Goal: Task Accomplishment & Management: Use online tool/utility

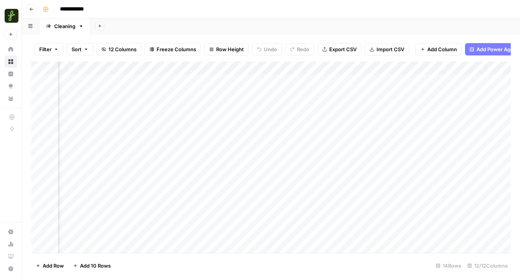
scroll to position [0, 308]
click at [325, 72] on div "Add Column" at bounding box center [271, 157] width 480 height 191
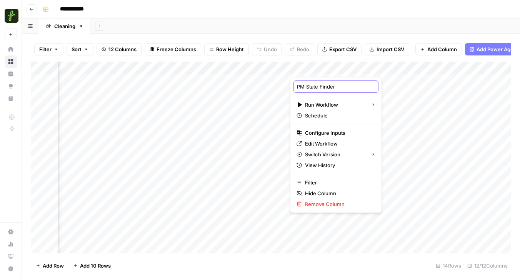
drag, startPoint x: 335, startPoint y: 86, endPoint x: 307, endPoint y: 85, distance: 28.5
click at [307, 85] on input "PM State Finder" at bounding box center [336, 87] width 78 height 8
type input "PM Address Finder"
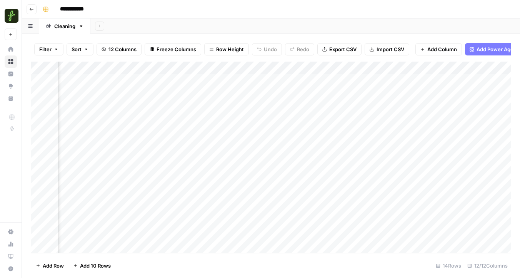
scroll to position [0, 411]
click at [261, 69] on div "Add Column" at bounding box center [271, 157] width 480 height 191
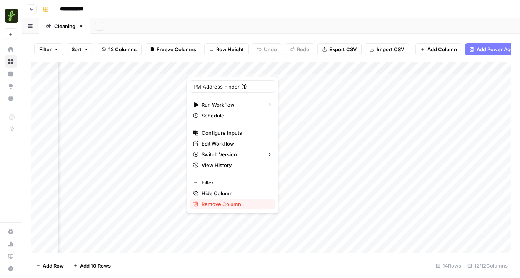
click at [226, 201] on span "Remove Column" at bounding box center [235, 204] width 67 height 8
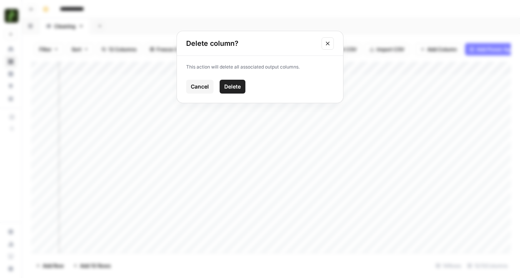
click at [236, 91] on button "Delete" at bounding box center [233, 87] width 26 height 14
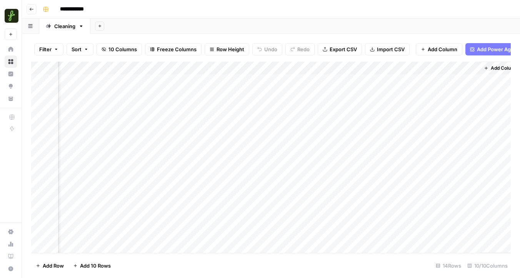
click at [245, 69] on div "Add Column" at bounding box center [271, 157] width 480 height 191
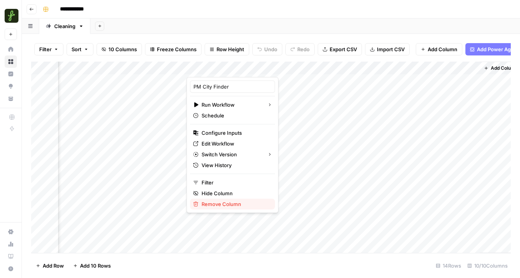
click at [227, 202] on span "Remove Column" at bounding box center [235, 204] width 67 height 8
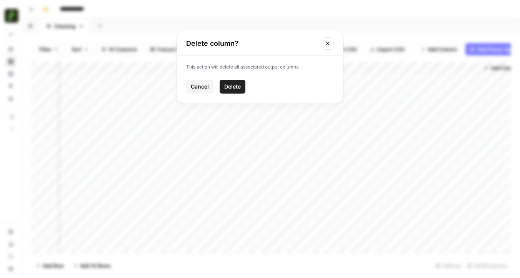
click at [239, 85] on span "Delete" at bounding box center [232, 87] width 17 height 8
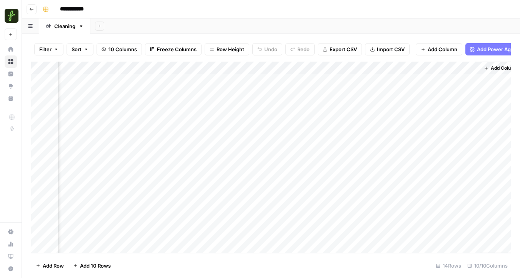
scroll to position [0, 281]
click at [384, 69] on div "Add Column" at bounding box center [271, 157] width 480 height 191
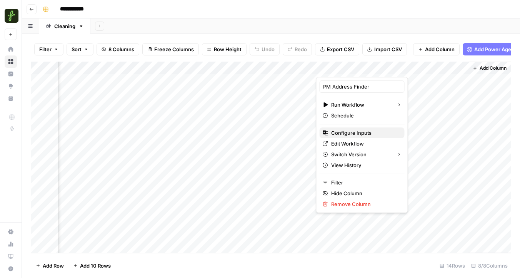
click at [342, 131] on span "Configure Inputs" at bounding box center [364, 133] width 67 height 8
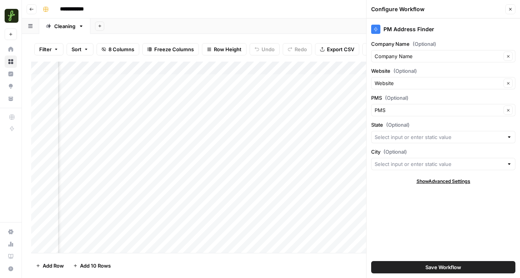
click at [510, 12] on button "Close" at bounding box center [511, 9] width 10 height 10
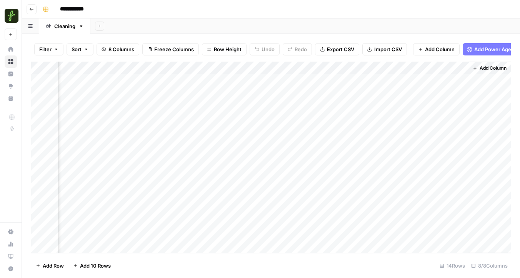
click at [381, 70] on div "Add Column" at bounding box center [271, 157] width 480 height 191
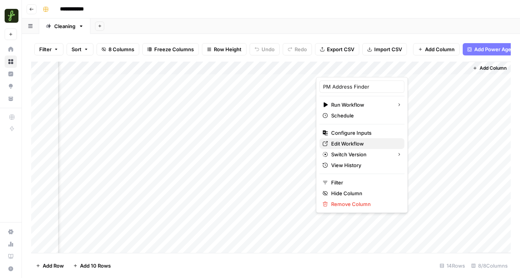
click at [343, 144] on span "Edit Workflow" at bounding box center [364, 144] width 67 height 8
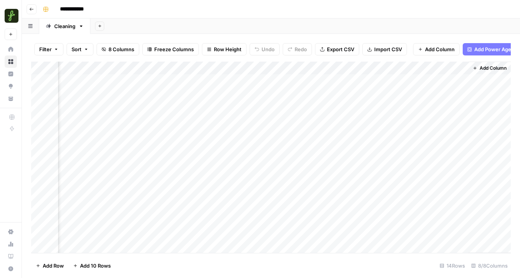
click at [122, 81] on div "Add Column" at bounding box center [271, 157] width 480 height 191
click at [135, 80] on div "Add Column" at bounding box center [271, 157] width 480 height 191
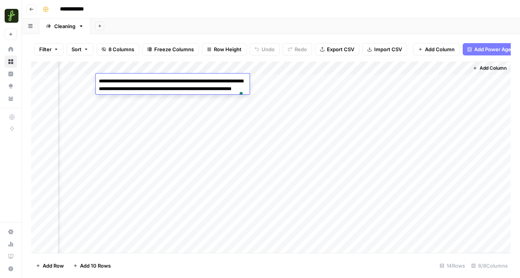
drag, startPoint x: 185, startPoint y: 80, endPoint x: 94, endPoint y: 80, distance: 90.5
click at [94, 80] on body "**********" at bounding box center [260, 139] width 520 height 278
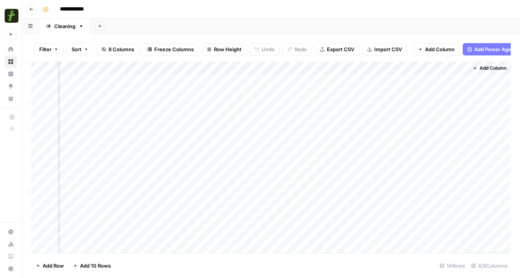
click at [287, 87] on div "Add Column" at bounding box center [271, 157] width 480 height 191
click at [394, 65] on div "Add Column" at bounding box center [271, 157] width 480 height 191
click at [408, 88] on span "All Rows" at bounding box center [419, 86] width 49 height 8
click at [391, 67] on div "Add Column" at bounding box center [271, 157] width 480 height 191
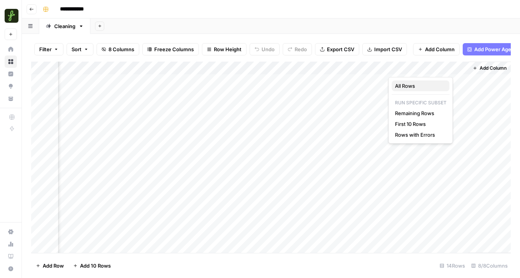
click at [405, 85] on span "All Rows" at bounding box center [419, 86] width 49 height 8
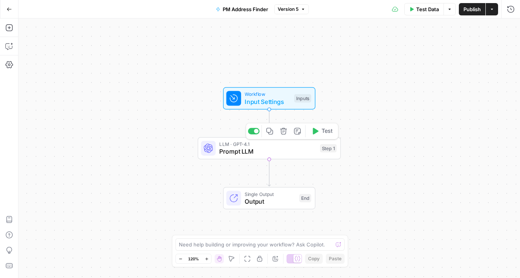
click at [253, 148] on span "Prompt LLM" at bounding box center [267, 151] width 97 height 9
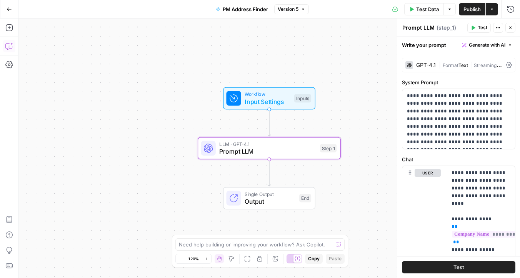
click at [11, 47] on icon "button" at bounding box center [9, 46] width 8 height 8
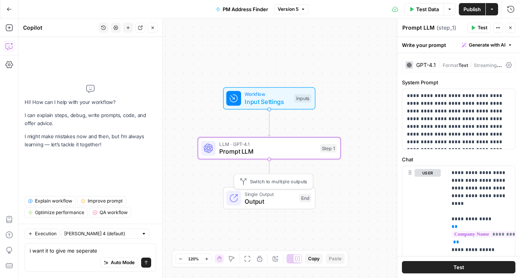
click at [268, 180] on span "Switch to multiple outputs" at bounding box center [278, 181] width 57 height 7
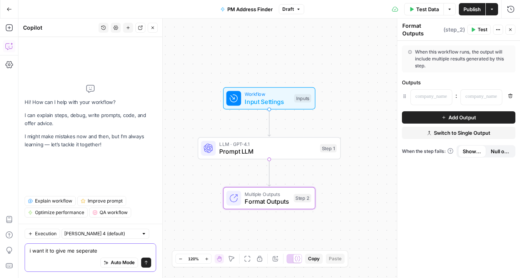
drag, startPoint x: 102, startPoint y: 251, endPoint x: 80, endPoint y: 251, distance: 21.6
click at [80, 251] on textarea "i want it to give me seperate" at bounding box center [91, 251] width 122 height 8
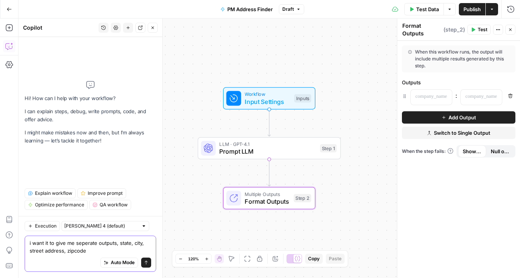
type textarea "i want it to give me seperate outputs, state, city, street address, zipcode"
click at [150, 263] on button "Send" at bounding box center [146, 263] width 10 height 10
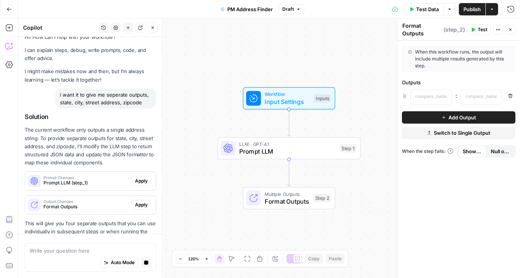
scroll to position [26, 0]
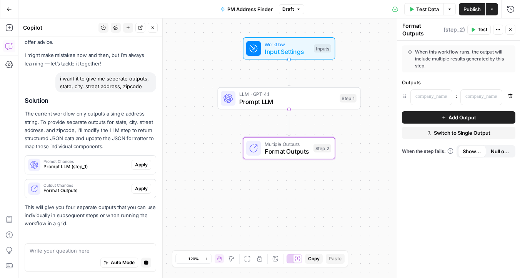
click at [142, 187] on span "Apply" at bounding box center [141, 188] width 13 height 7
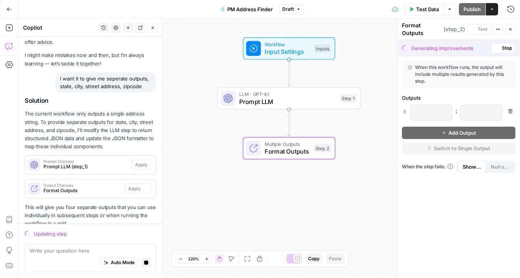
scroll to position [49, 0]
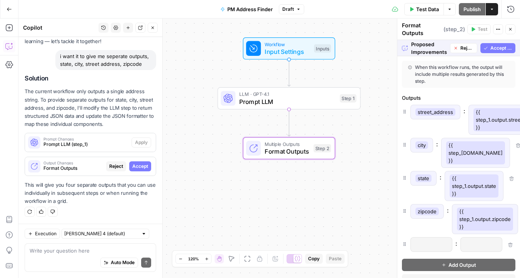
click at [138, 165] on span "Accept" at bounding box center [140, 166] width 16 height 7
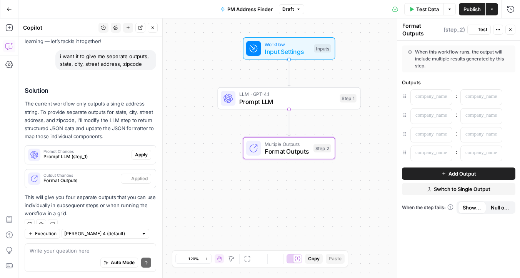
scroll to position [61, 0]
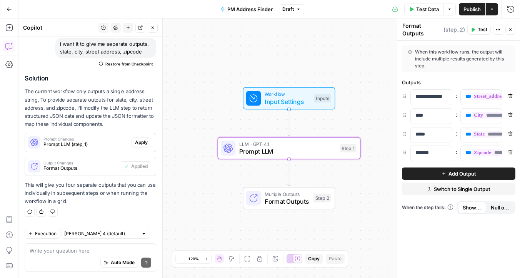
click at [142, 142] on span "Apply" at bounding box center [141, 142] width 13 height 7
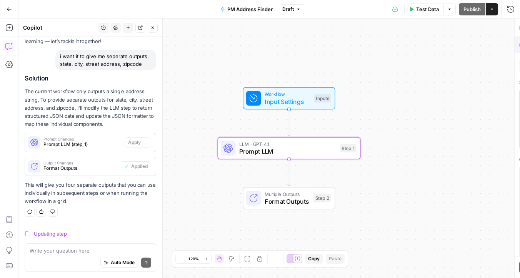
scroll to position [49, 0]
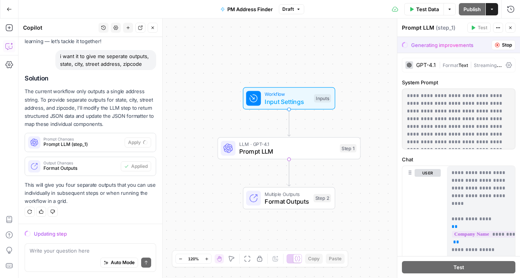
click at [293, 92] on span "Workflow" at bounding box center [288, 93] width 46 height 7
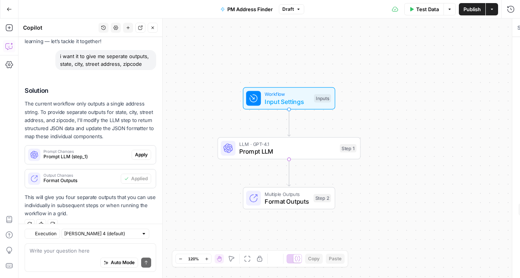
scroll to position [61, 0]
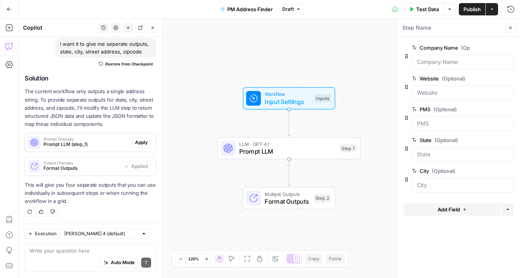
click at [509, 140] on icon "button" at bounding box center [510, 140] width 4 height 4
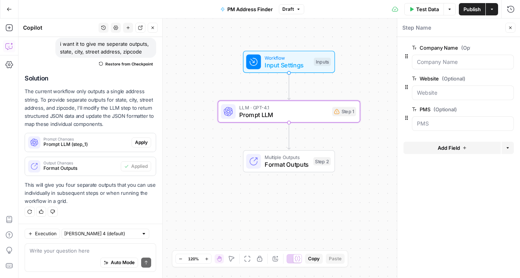
click at [142, 145] on span "Apply" at bounding box center [141, 142] width 13 height 7
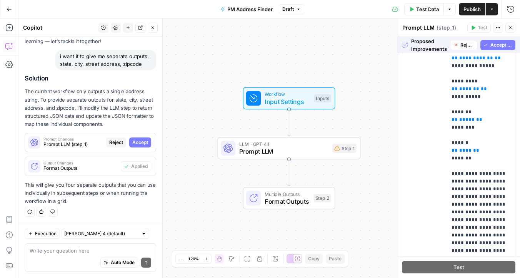
scroll to position [705, 0]
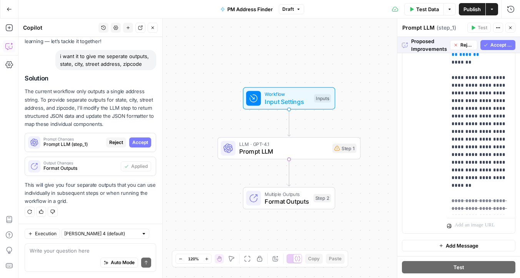
click at [501, 43] on span "Accept All" at bounding box center [502, 45] width 22 height 7
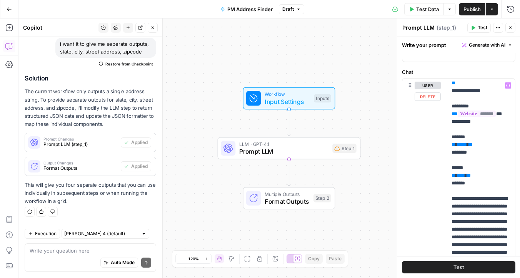
scroll to position [57, 0]
drag, startPoint x: 474, startPoint y: 190, endPoint x: 453, endPoint y: 139, distance: 54.5
click at [453, 139] on p "**********" at bounding box center [481, 210] width 59 height 370
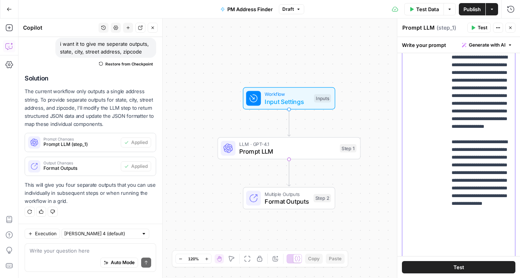
scroll to position [288, 0]
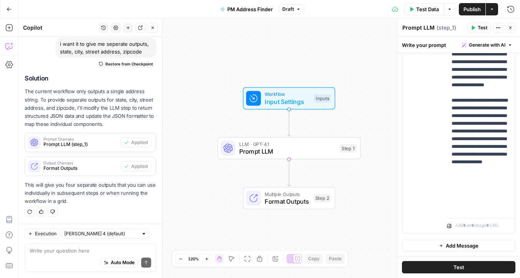
click at [455, 268] on span "Test" at bounding box center [459, 267] width 11 height 8
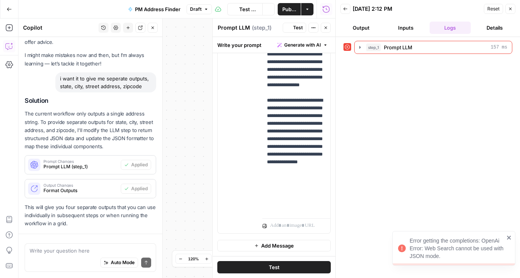
scroll to position [61, 0]
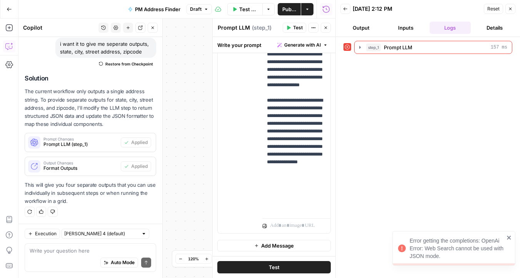
click at [508, 239] on icon "close" at bounding box center [509, 238] width 4 height 4
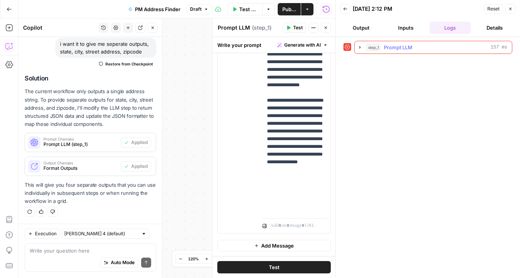
click at [391, 49] on span "Prompt LLM" at bounding box center [398, 47] width 28 height 8
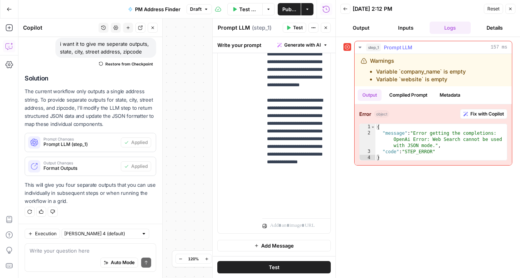
click at [477, 112] on span "Fix with Copilot" at bounding box center [487, 113] width 33 height 7
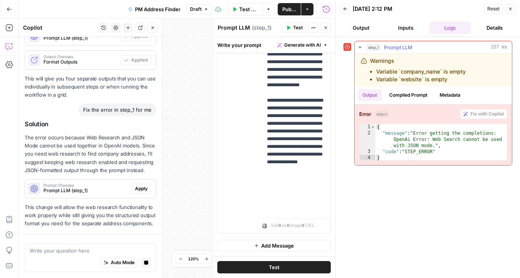
scroll to position [189, 0]
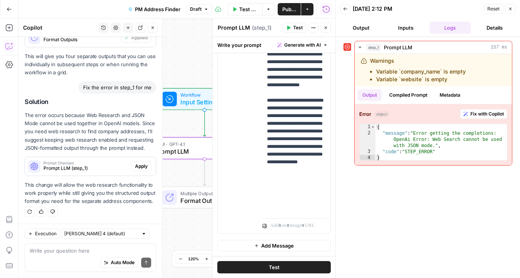
click at [146, 167] on span "Apply" at bounding box center [141, 166] width 13 height 7
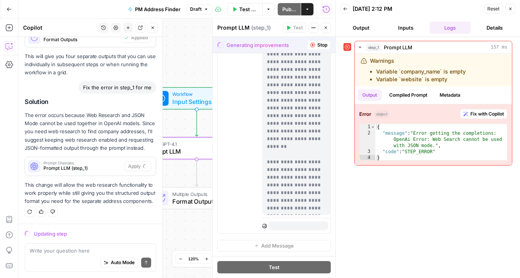
scroll to position [0, 0]
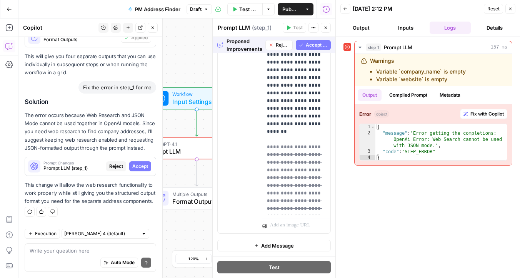
click at [314, 43] on span "Accept All" at bounding box center [317, 45] width 22 height 7
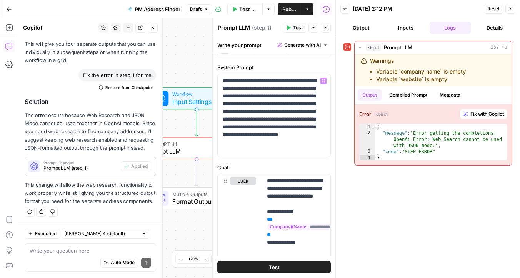
scroll to position [66, 0]
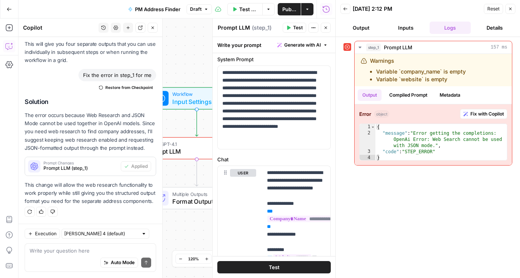
click at [289, 7] on span "Publish" at bounding box center [290, 9] width 14 height 8
click at [261, 7] on button "Test Data" at bounding box center [248, 9] width 33 height 12
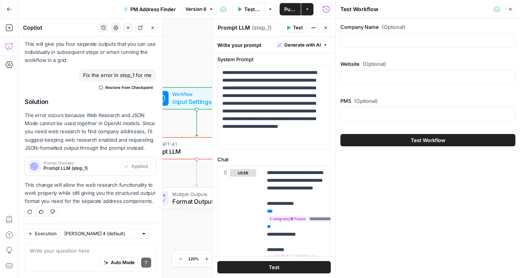
click at [359, 46] on div at bounding box center [428, 40] width 175 height 15
paste input "Gavish Real Estate & Property Mgmt ([gavishre.appfolio.com](https://gavishre.ap…"
type input "Gavish Real Estate & Property Mgmt ([gavishre.appfolio.com](https://gavishre.ap…"
paste input "Gavish Real Estate & Property Mgmt"
type input "Gavish Real Estate & Property Mgmt"
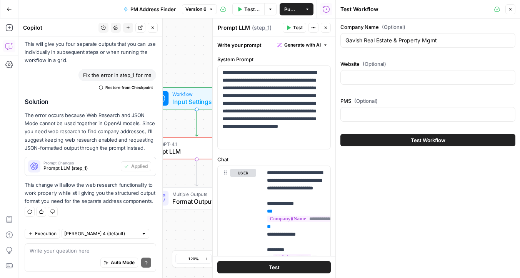
click at [377, 87] on div "Website (Optional)" at bounding box center [428, 74] width 175 height 28
click at [371, 80] on input "Website (Optional)" at bounding box center [428, 78] width 165 height 8
paste input "https://gavishrealestate.com"
type input "https://gavishrealestate.com"
click at [348, 107] on div "PMS (Optional)" at bounding box center [428, 111] width 175 height 28
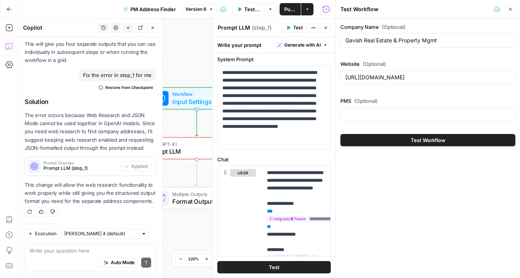
click at [355, 119] on div at bounding box center [428, 114] width 175 height 15
type input "Appfolio"
click at [378, 132] on div "Test Workflow" at bounding box center [428, 140] width 175 height 22
click at [378, 140] on button "Test Workflow" at bounding box center [428, 140] width 175 height 12
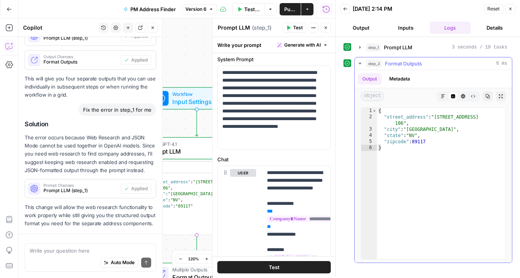
scroll to position [202, 0]
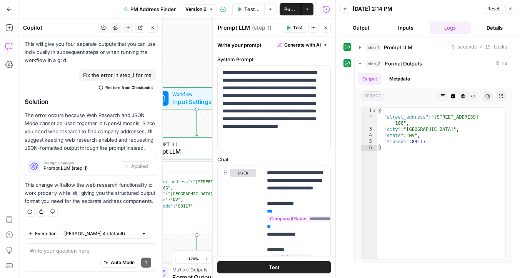
click at [368, 30] on button "Output" at bounding box center [362, 28] width 42 height 12
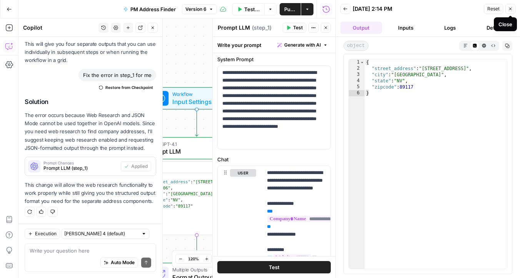
click at [508, 9] on icon "button" at bounding box center [510, 9] width 5 height 5
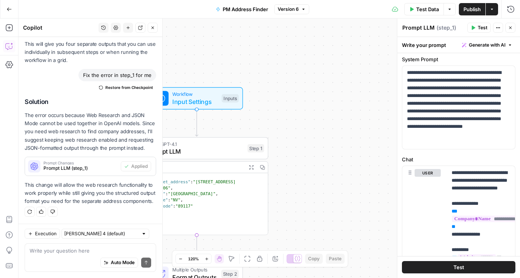
click at [477, 12] on span "Publish" at bounding box center [472, 9] width 17 height 8
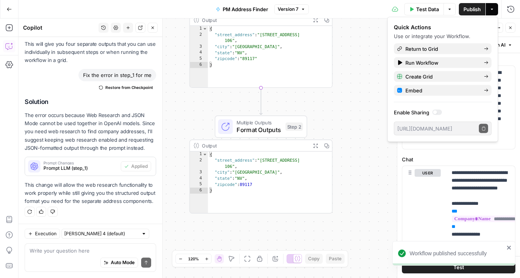
click at [258, 130] on span "Format Outputs" at bounding box center [259, 129] width 45 height 9
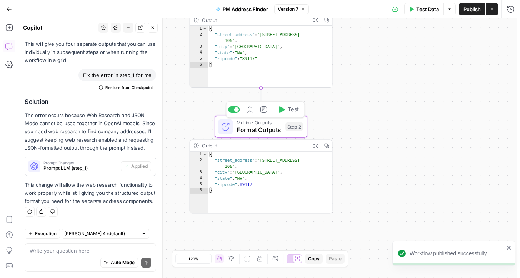
type textarea "Format Outputs"
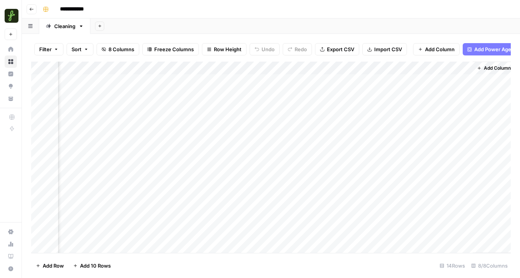
scroll to position [0, 281]
click at [348, 70] on div "Add Column" at bounding box center [271, 157] width 480 height 191
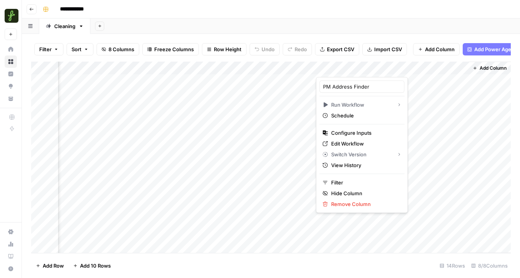
click at [326, 68] on div at bounding box center [357, 69] width 83 height 15
click at [401, 110] on div "Add Column" at bounding box center [271, 157] width 480 height 191
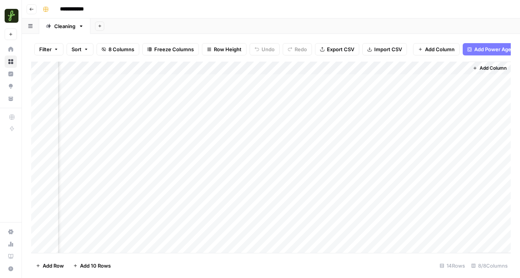
click at [386, 70] on div "Add Column" at bounding box center [271, 157] width 480 height 191
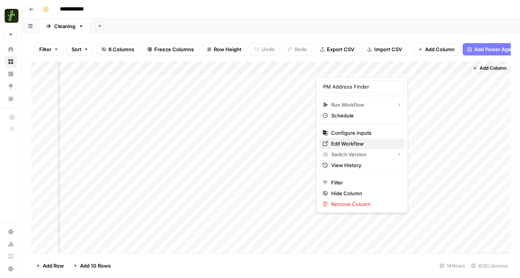
click at [357, 142] on span "Edit Workflow" at bounding box center [364, 144] width 67 height 8
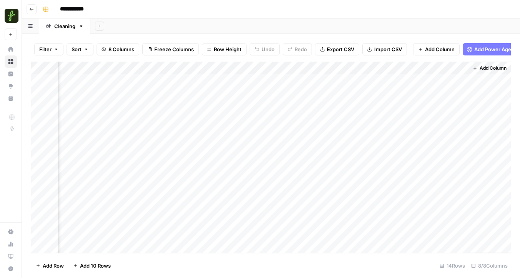
click at [346, 91] on div "Add Column" at bounding box center [271, 157] width 480 height 191
click at [382, 69] on div "Add Column" at bounding box center [271, 157] width 480 height 191
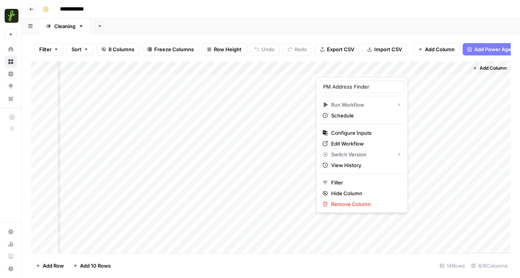
click at [321, 69] on div at bounding box center [357, 69] width 83 height 15
click at [324, 70] on div at bounding box center [357, 69] width 83 height 15
click at [367, 86] on input "PM Address Finder" at bounding box center [362, 87] width 78 height 8
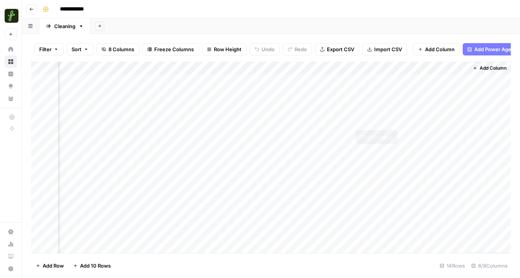
click at [388, 152] on div "Add Column" at bounding box center [271, 157] width 480 height 191
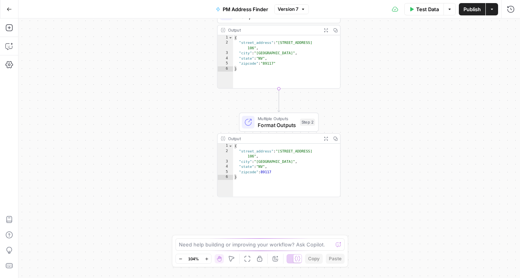
click at [467, 13] on button "Publish" at bounding box center [472, 9] width 27 height 12
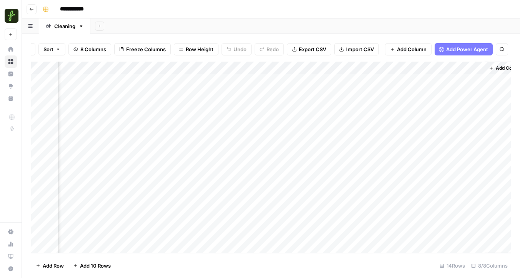
scroll to position [0, 271]
click at [356, 68] on div "Add Column" at bounding box center [271, 157] width 480 height 191
click at [473, 64] on div "Add Column" at bounding box center [271, 157] width 480 height 191
click at [428, 140] on span "Remove Column" at bounding box center [458, 144] width 67 height 8
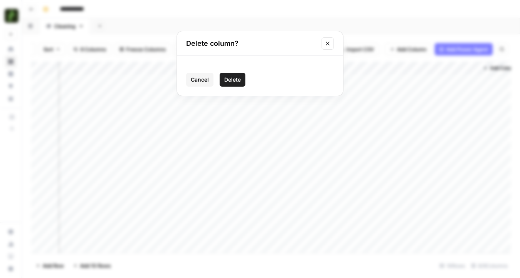
click at [232, 78] on span "Delete" at bounding box center [232, 80] width 17 height 8
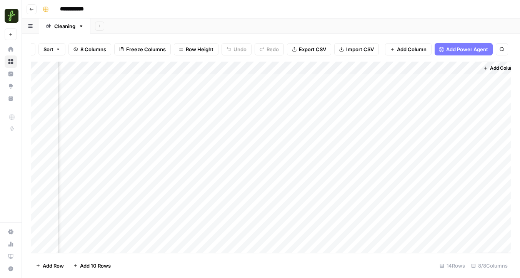
scroll to position [0, 212]
click at [475, 67] on icon "button" at bounding box center [475, 68] width 5 height 5
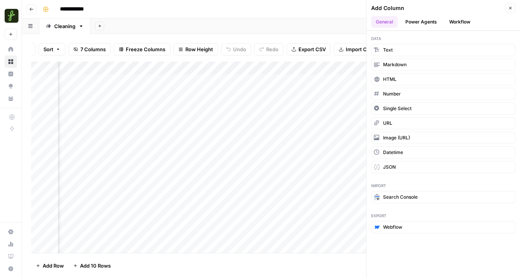
click at [453, 27] on button "Workflow" at bounding box center [460, 22] width 30 height 12
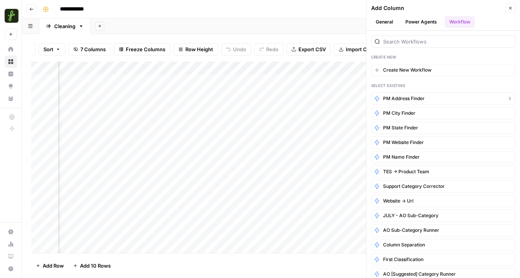
click at [412, 97] on span "PM Address Finder" at bounding box center [404, 98] width 42 height 7
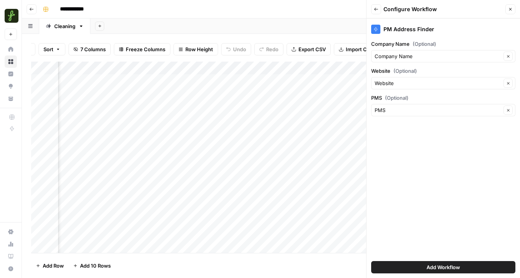
click at [405, 267] on button "Add Workflow" at bounding box center [443, 267] width 144 height 12
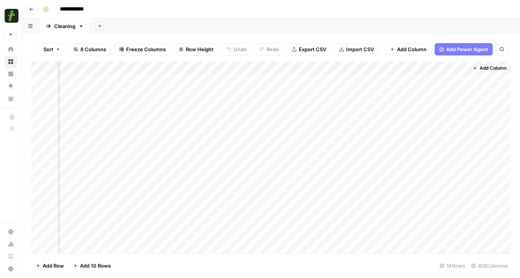
scroll to position [0, 301]
click at [364, 65] on div "Add Column" at bounding box center [271, 157] width 480 height 191
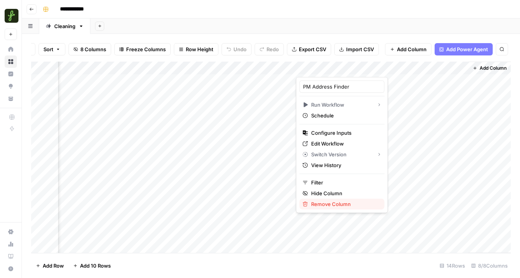
click at [324, 205] on span "Remove Column" at bounding box center [344, 204] width 67 height 8
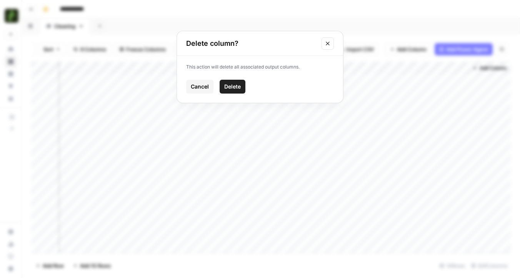
click at [232, 81] on button "Delete" at bounding box center [233, 87] width 26 height 14
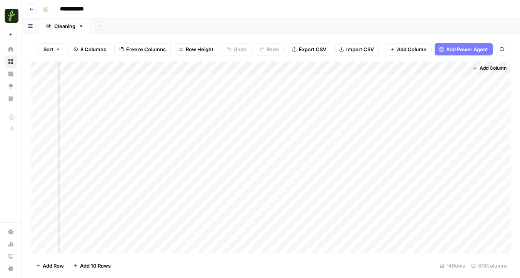
scroll to position [0, 219]
click at [438, 70] on div "Add Column" at bounding box center [271, 157] width 480 height 191
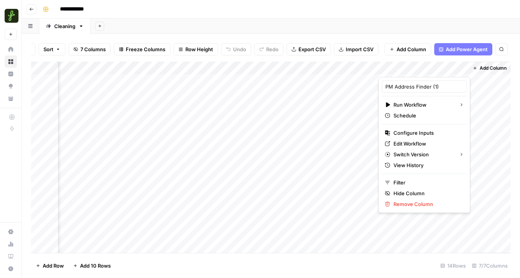
click at [438, 69] on div at bounding box center [424, 69] width 90 height 15
click at [433, 86] on input "PM Address Finder (1)" at bounding box center [425, 87] width 78 height 8
drag, startPoint x: 440, startPoint y: 88, endPoint x: 432, endPoint y: 87, distance: 8.2
click at [432, 87] on input "PM Address Finder (1)" at bounding box center [425, 87] width 78 height 8
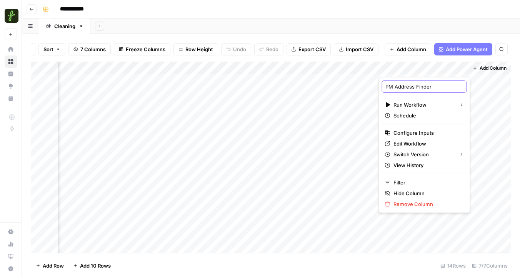
type input "PM Address Finder"
click at [474, 90] on div "Add Column" at bounding box center [490, 157] width 42 height 191
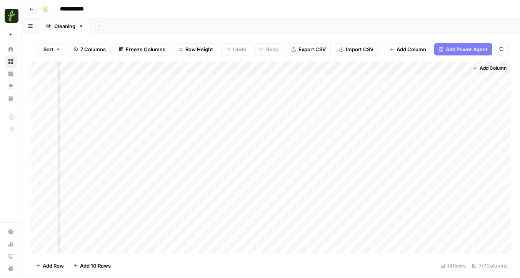
click at [461, 69] on div "Add Column" at bounding box center [271, 157] width 480 height 191
click at [465, 84] on span "All Rows" at bounding box center [487, 86] width 49 height 8
click at [488, 65] on span "Add Column" at bounding box center [493, 68] width 27 height 7
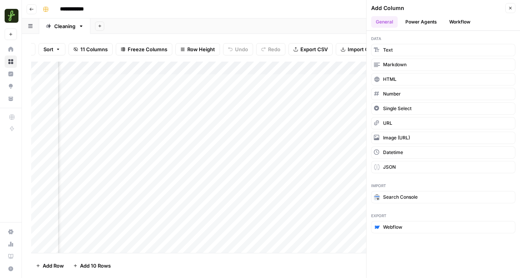
click at [461, 24] on button "Workflow" at bounding box center [460, 22] width 30 height 12
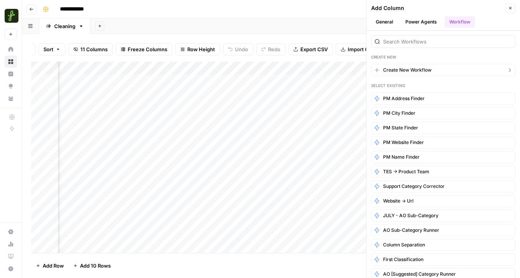
click at [413, 71] on span "Create New Workflow" at bounding box center [407, 70] width 49 height 7
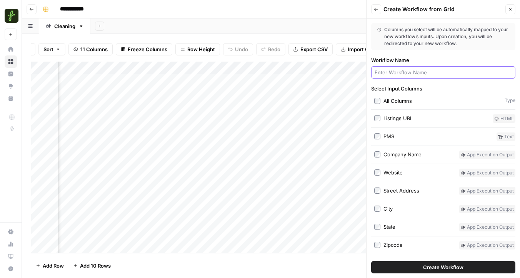
click at [412, 71] on input "Workflow Name" at bounding box center [443, 73] width 137 height 8
type input "p"
type input "PM Phone Finder"
click at [371, 261] on button "Create Workflow" at bounding box center [443, 267] width 144 height 12
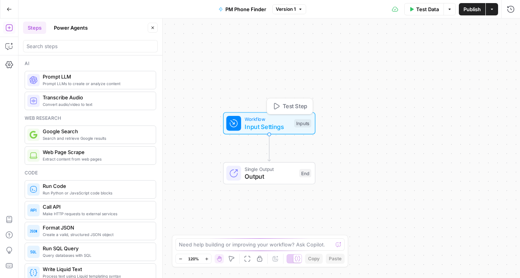
click at [284, 117] on span "Workflow" at bounding box center [268, 118] width 46 height 7
click at [448, 50] on span "Add Field" at bounding box center [449, 53] width 22 height 8
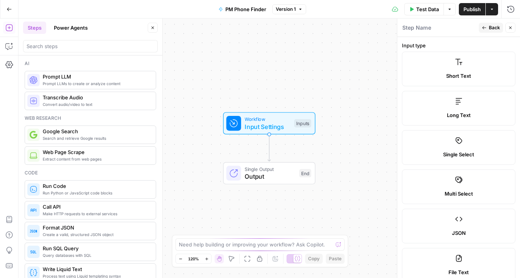
click at [453, 69] on label "Short Text" at bounding box center [459, 69] width 114 height 35
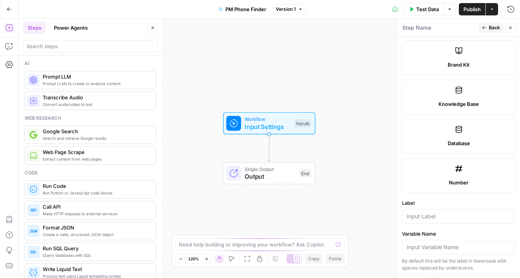
scroll to position [462, 0]
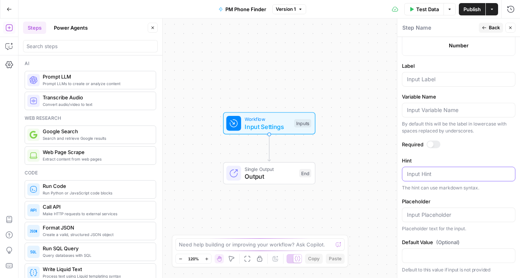
click at [430, 173] on textarea "Hint" at bounding box center [459, 174] width 104 height 8
click at [415, 81] on input "Label" at bounding box center [459, 79] width 104 height 8
type input "Company Name"
click at [365, 124] on div "Workflow Input Settings Inputs Single Output Output End" at bounding box center [269, 147] width 502 height 259
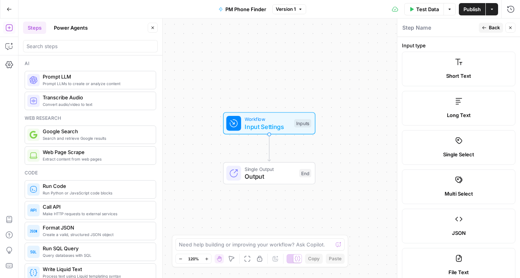
click at [488, 27] on button "Back" at bounding box center [491, 28] width 24 height 10
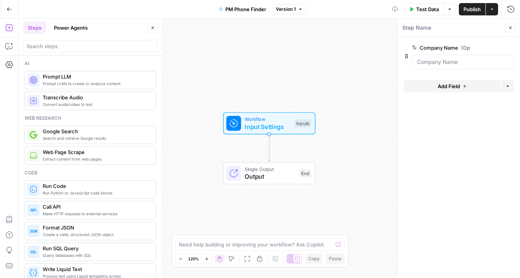
click at [443, 85] on span "Add Field" at bounding box center [449, 86] width 22 height 8
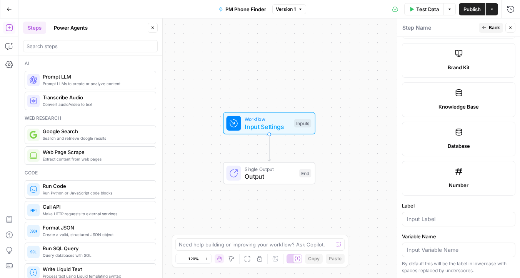
scroll to position [456, 0]
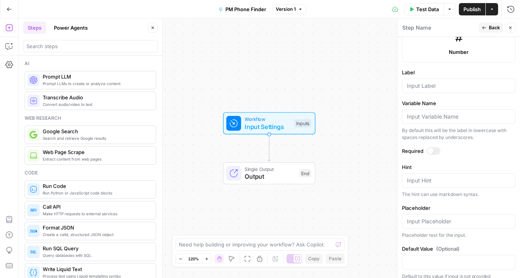
click at [428, 93] on form "Input type Short Text Long Text Single Select Multi Select JSON File Text File …" at bounding box center [459, 157] width 123 height 241
click at [423, 87] on input "Label" at bounding box center [459, 86] width 104 height 8
type input "PMS"
click at [488, 23] on button "Back" at bounding box center [491, 28] width 24 height 10
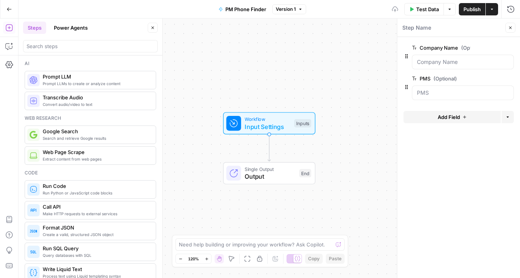
click at [432, 115] on button "Add Field" at bounding box center [452, 117] width 97 height 12
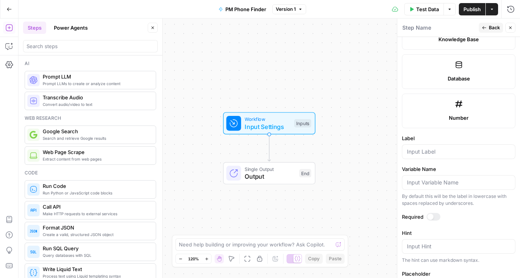
scroll to position [462, 0]
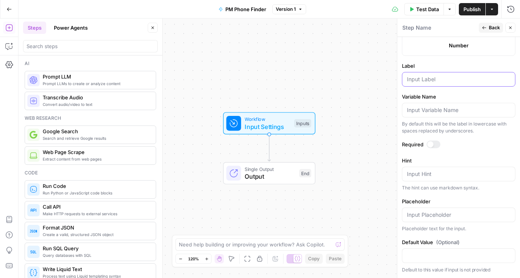
click at [428, 77] on input "Label" at bounding box center [459, 79] width 104 height 8
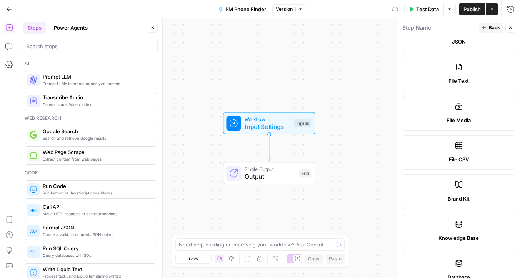
scroll to position [0, 0]
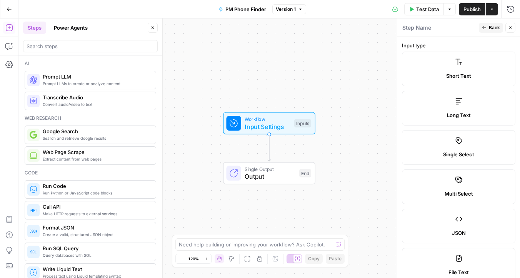
type input "Website"
click at [487, 28] on icon "button" at bounding box center [484, 27] width 5 height 5
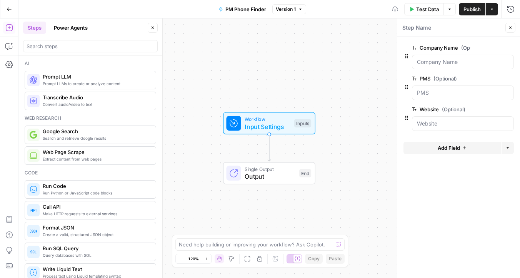
click at [432, 144] on button "Add Field" at bounding box center [452, 148] width 97 height 12
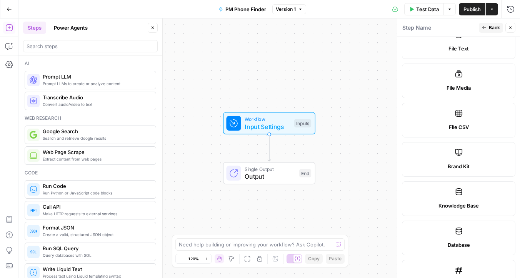
scroll to position [462, 0]
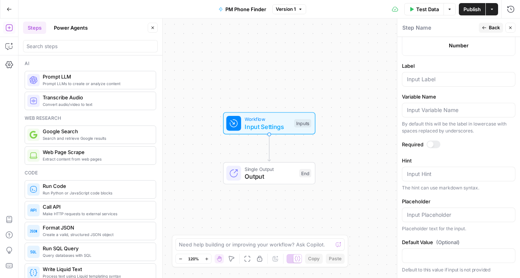
click at [431, 74] on div at bounding box center [459, 79] width 114 height 15
type input "City"
click at [491, 25] on span "Back" at bounding box center [494, 27] width 11 height 7
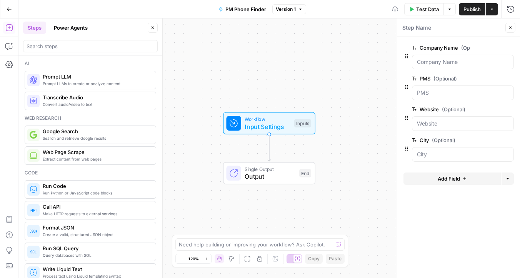
click at [435, 178] on button "Add Field" at bounding box center [452, 178] width 97 height 12
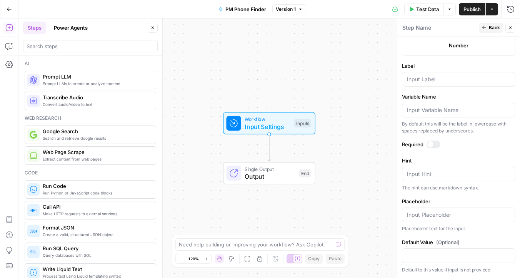
click at [430, 75] on div at bounding box center [459, 79] width 114 height 15
type input "State"
click at [387, 120] on div "Workflow Input Settings Inputs Single Output Output End" at bounding box center [269, 147] width 502 height 259
click at [490, 30] on span "Back" at bounding box center [494, 27] width 11 height 7
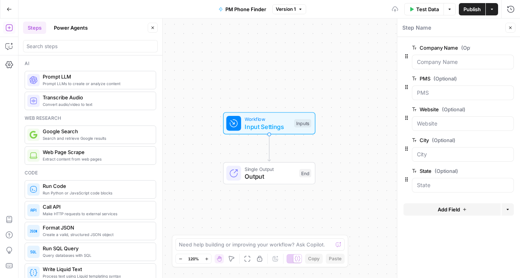
click at [427, 205] on button "Add Field" at bounding box center [452, 209] width 97 height 12
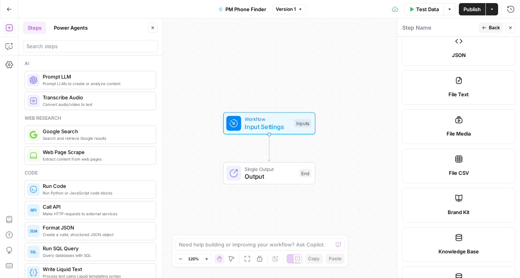
scroll to position [368, 0]
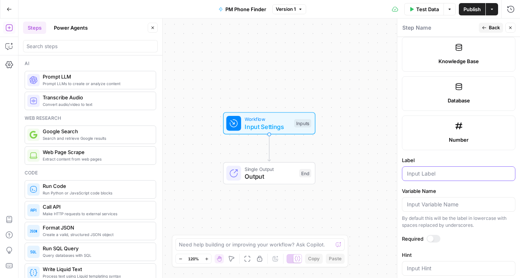
click at [432, 174] on input "Label" at bounding box center [459, 174] width 104 height 8
type input "Street Address"
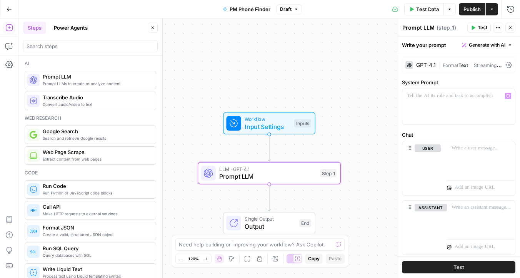
click at [487, 40] on button "Generate with AI" at bounding box center [487, 45] width 57 height 10
click at [458, 79] on label "System Prompt" at bounding box center [459, 83] width 114 height 8
click at [473, 45] on span "Generate with AI" at bounding box center [487, 45] width 37 height 7
click at [471, 62] on span "Generate" at bounding box center [477, 62] width 56 height 8
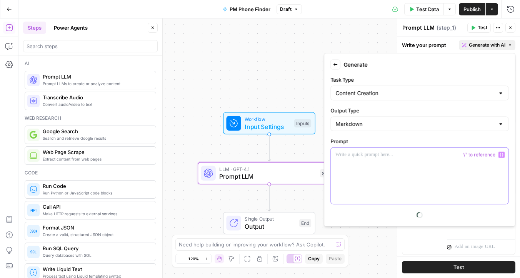
click at [360, 165] on div at bounding box center [420, 176] width 178 height 56
click at [356, 157] on p "**********" at bounding box center [420, 155] width 169 height 8
click at [445, 156] on p "**********" at bounding box center [420, 155] width 169 height 8
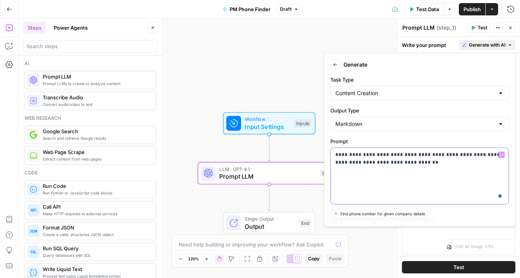
scroll to position [51, 0]
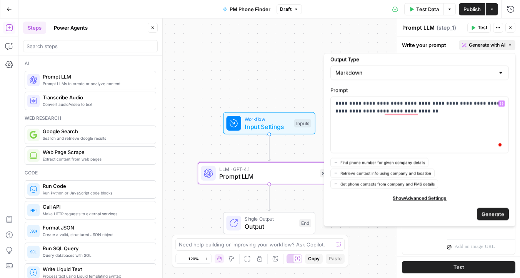
click at [418, 196] on span "Show Advanced Settings" at bounding box center [420, 197] width 54 height 7
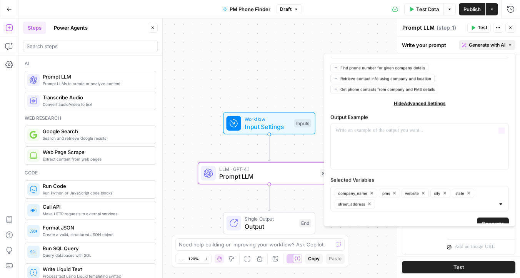
scroll to position [156, 0]
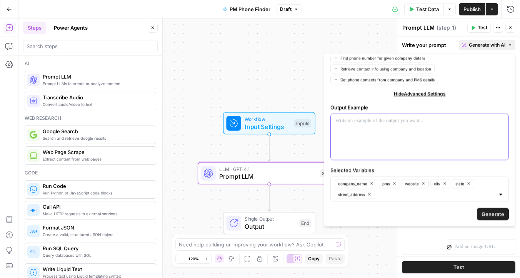
click at [368, 122] on p at bounding box center [420, 121] width 169 height 8
click at [349, 121] on p "**********" at bounding box center [420, 121] width 169 height 8
click at [370, 121] on p "*********" at bounding box center [420, 121] width 169 height 8
click at [488, 216] on span "Generate" at bounding box center [493, 214] width 23 height 8
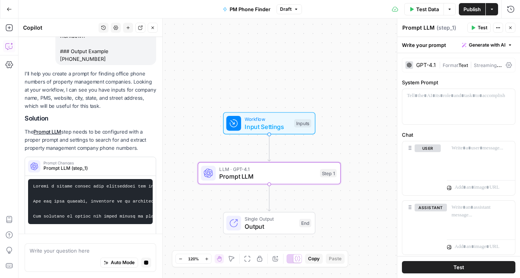
scroll to position [177, 0]
